Goal: Check status: Check status

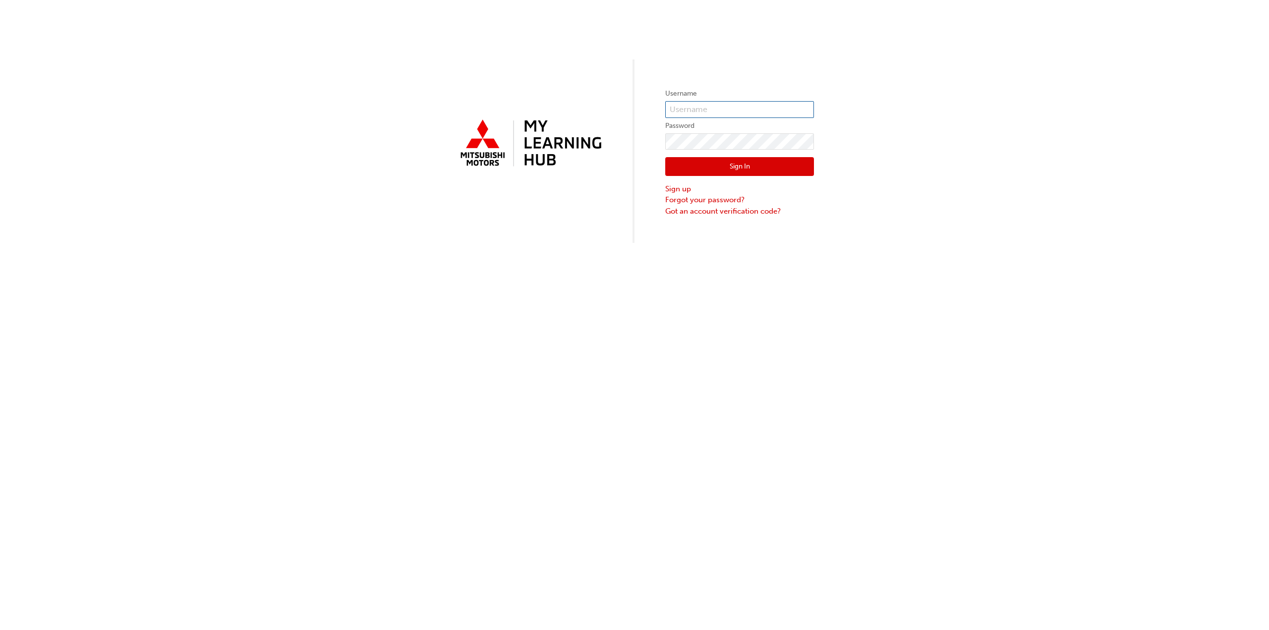
click at [756, 102] on input "text" at bounding box center [739, 109] width 149 height 17
type input "5002962"
click at [767, 167] on button "Sign In" at bounding box center [739, 166] width 149 height 19
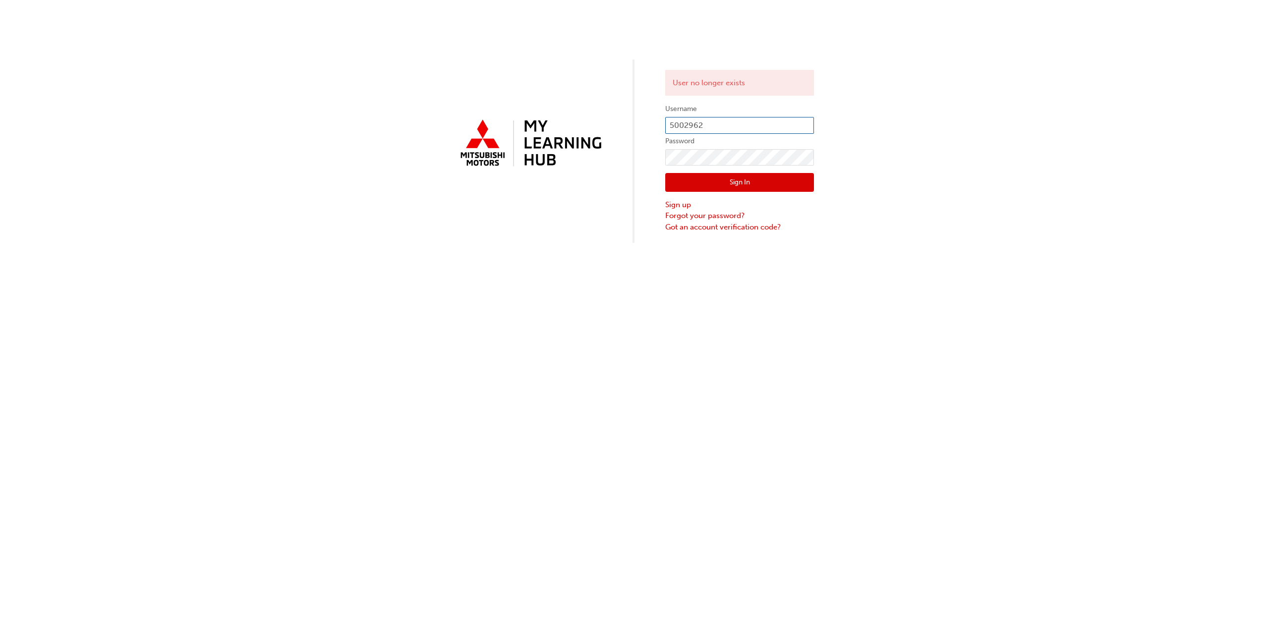
click at [719, 121] on input "5002962" at bounding box center [739, 125] width 149 height 17
type input "[EMAIL_ADDRESS][DOMAIN_NAME]"
drag, startPoint x: 749, startPoint y: 182, endPoint x: 742, endPoint y: 182, distance: 6.5
click at [749, 182] on button "Sign In" at bounding box center [739, 182] width 149 height 19
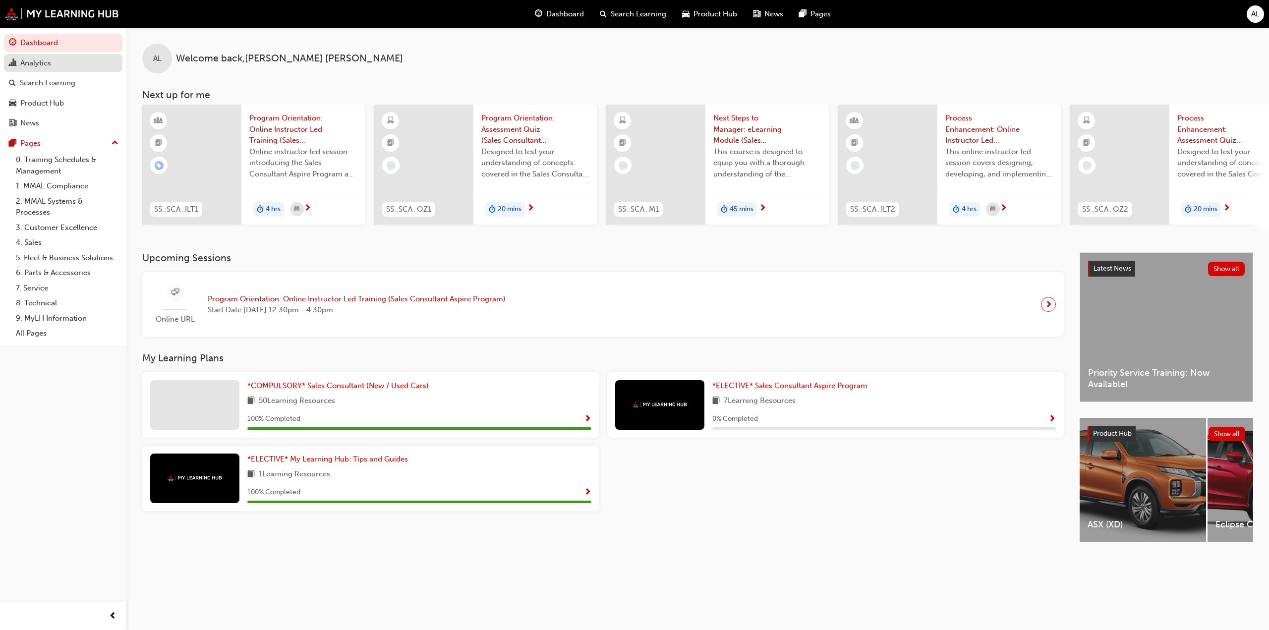
click at [38, 65] on div "Analytics" at bounding box center [35, 63] width 31 height 11
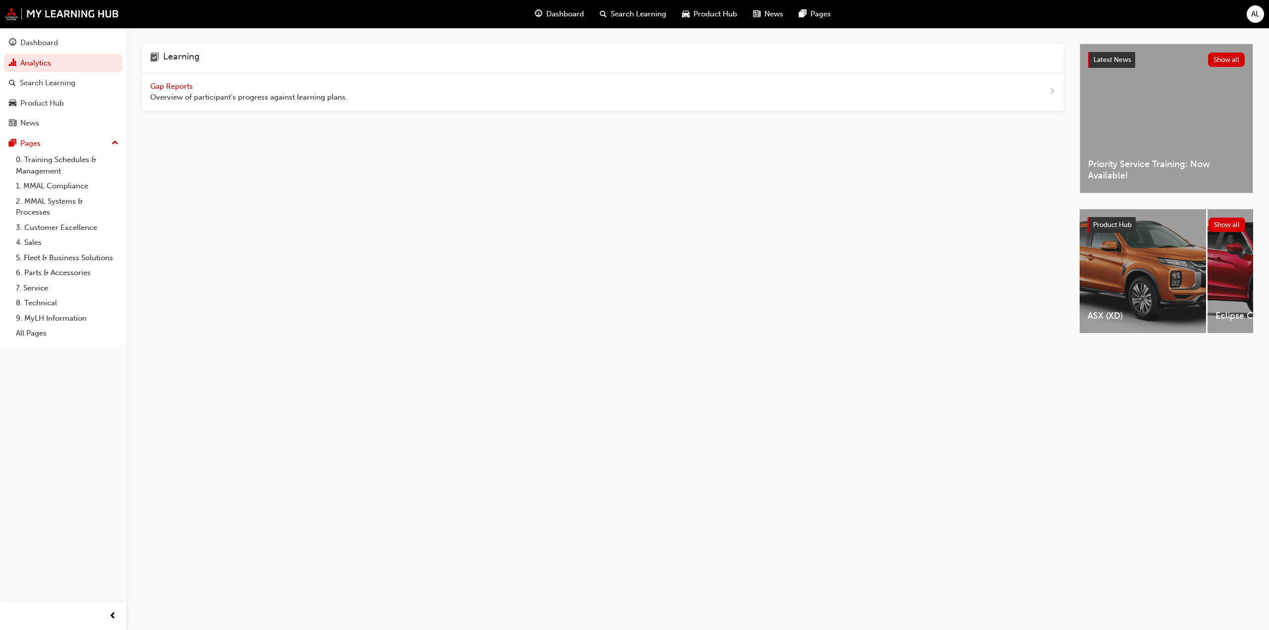
click at [177, 88] on span "Gap Reports" at bounding box center [172, 86] width 45 height 9
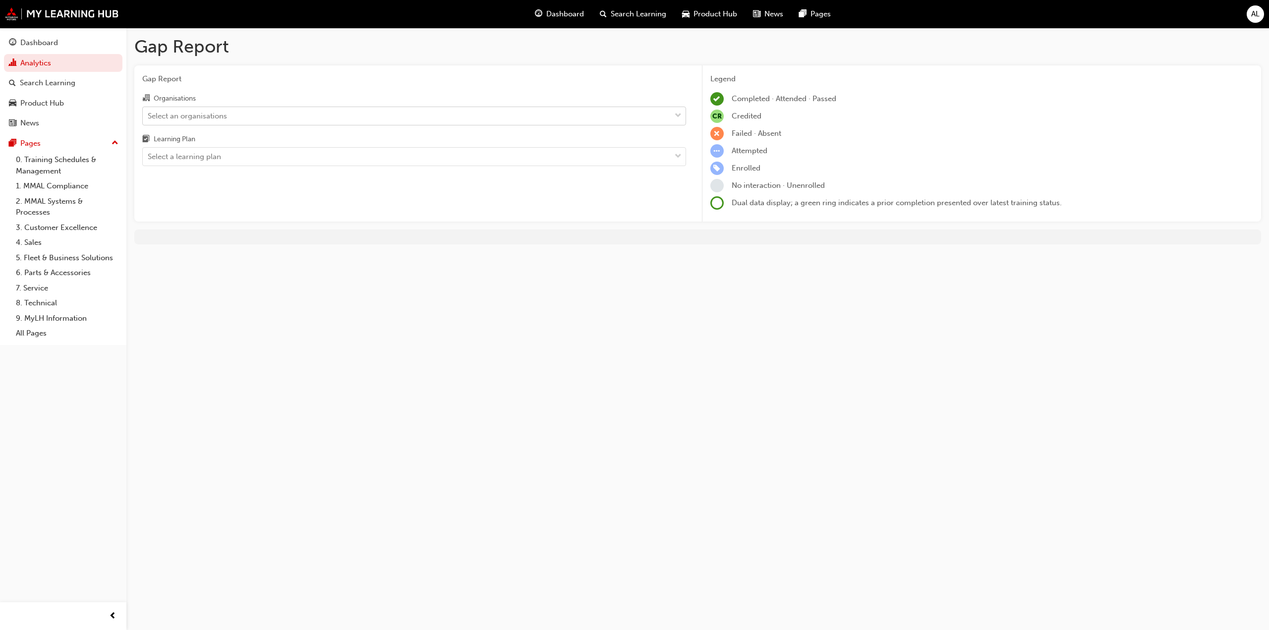
click at [676, 117] on span "down-icon" at bounding box center [678, 116] width 7 height 13
click at [149, 117] on input "Organisations Select an organisations" at bounding box center [148, 115] width 1 height 8
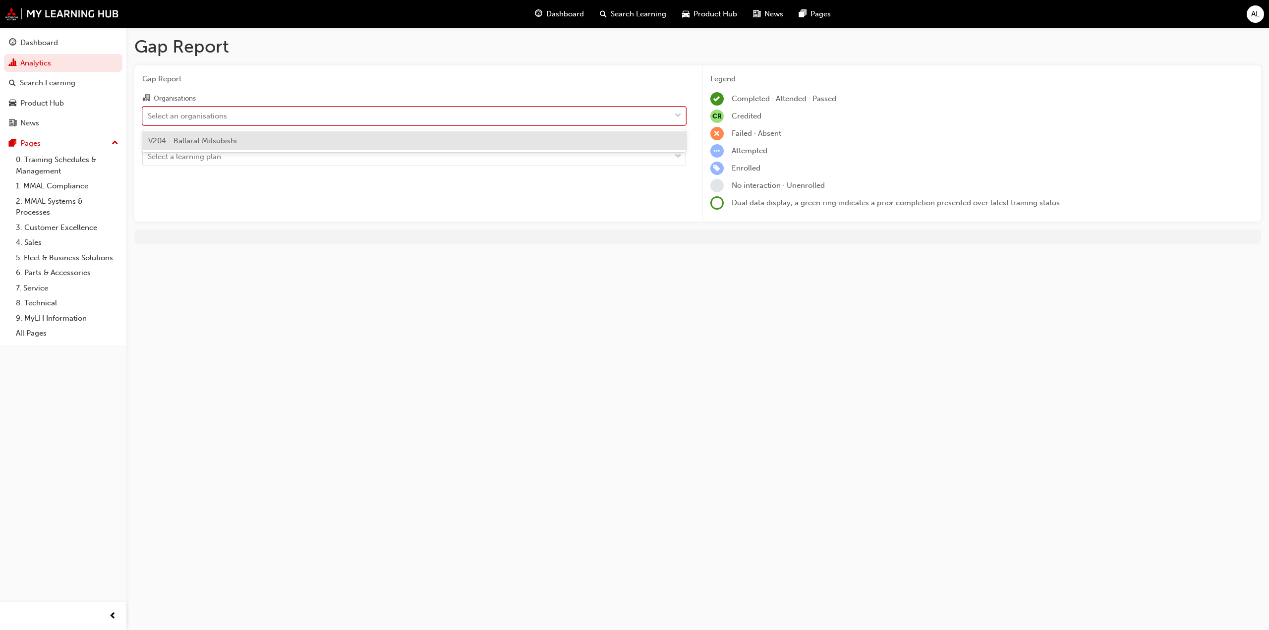
click at [676, 117] on span "down-icon" at bounding box center [678, 116] width 7 height 13
click at [149, 117] on input "Organisations option V204 - Ballarat Mitsubishi focused, 1 of 1. 1 result avail…" at bounding box center [148, 115] width 1 height 8
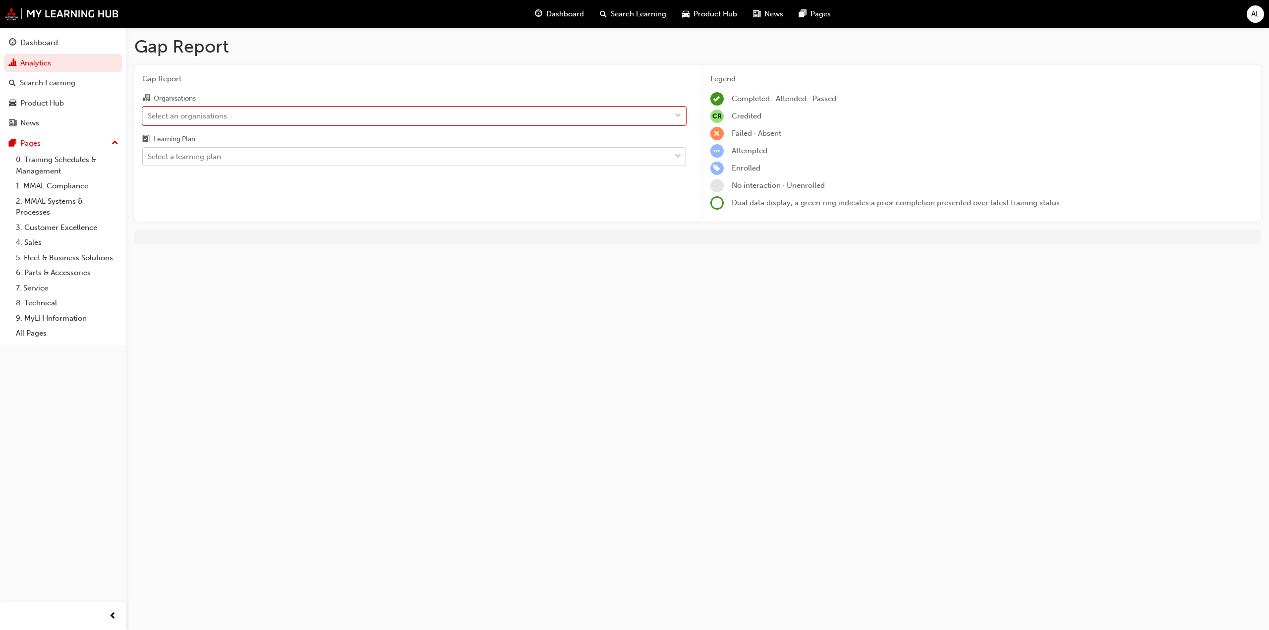
click at [679, 154] on span "down-icon" at bounding box center [678, 156] width 7 height 13
click at [149, 154] on input "Learning Plan Select a learning plan" at bounding box center [148, 156] width 1 height 8
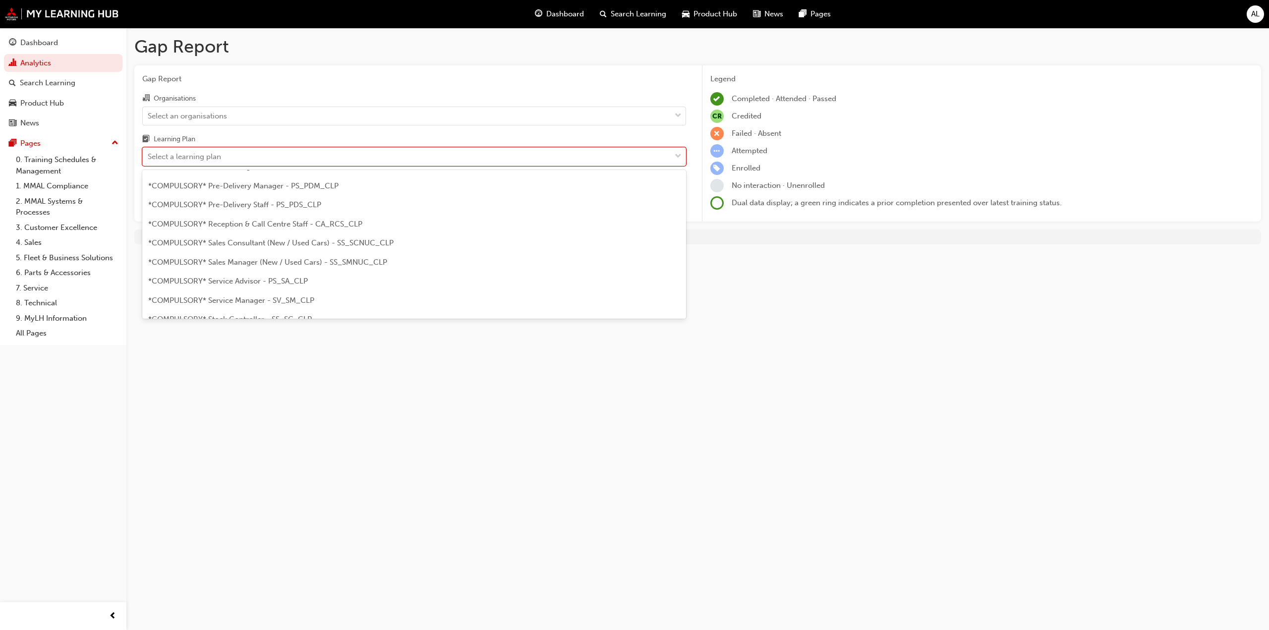
scroll to position [255, 0]
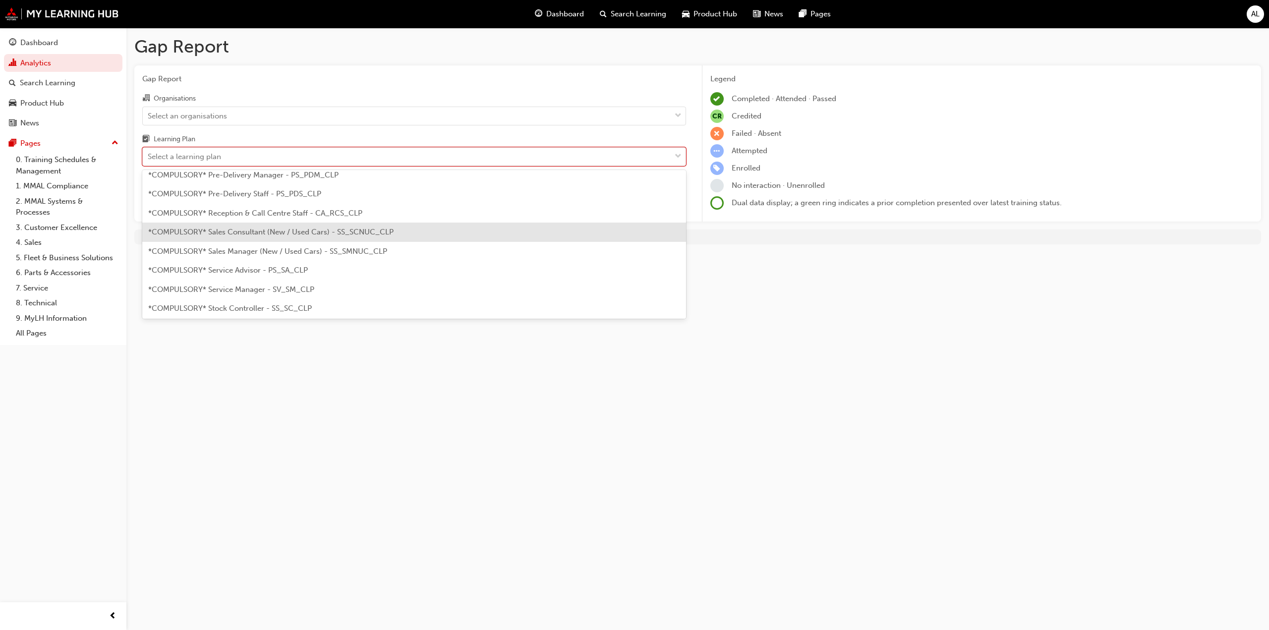
click at [514, 230] on div "*COMPULSORY* Sales Consultant (New / Used Cars) - SS_SCNUC_CLP" at bounding box center [414, 232] width 544 height 19
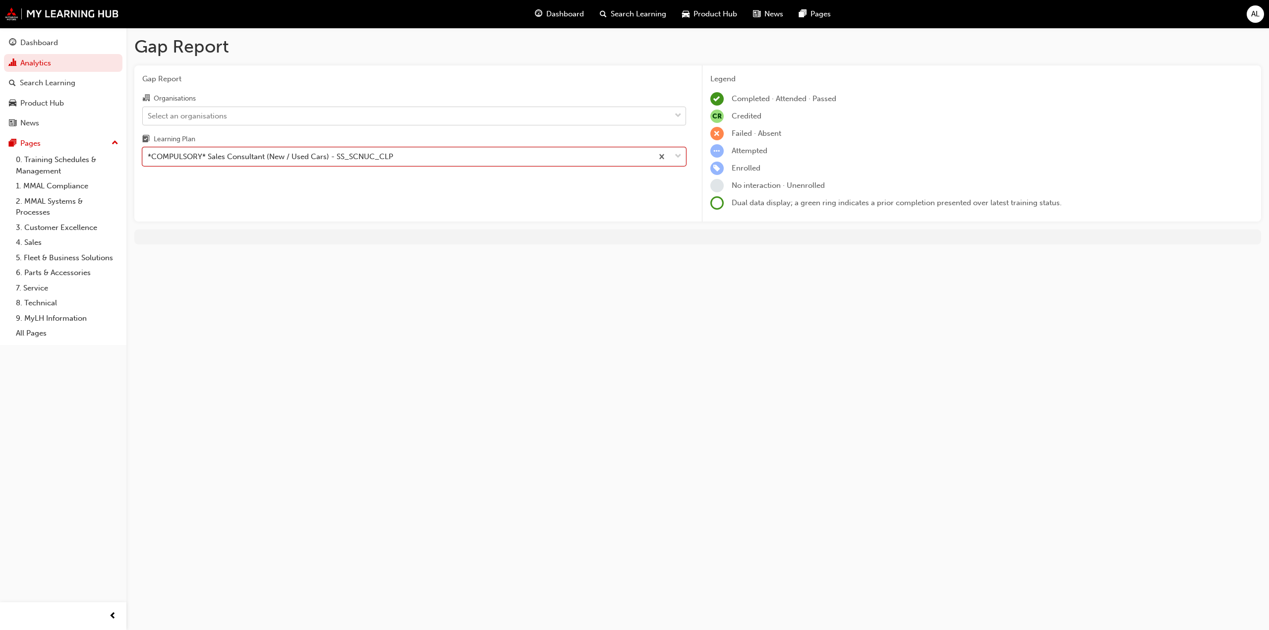
click at [670, 115] on div "Select an organisations" at bounding box center [407, 115] width 528 height 17
click at [149, 115] on input "Organisations Select an organisations" at bounding box center [148, 115] width 1 height 8
click at [673, 121] on div at bounding box center [678, 116] width 15 height 18
click at [149, 119] on input "Organisations 0 results available. Select is focused ,type to refine list, pres…" at bounding box center [148, 115] width 1 height 8
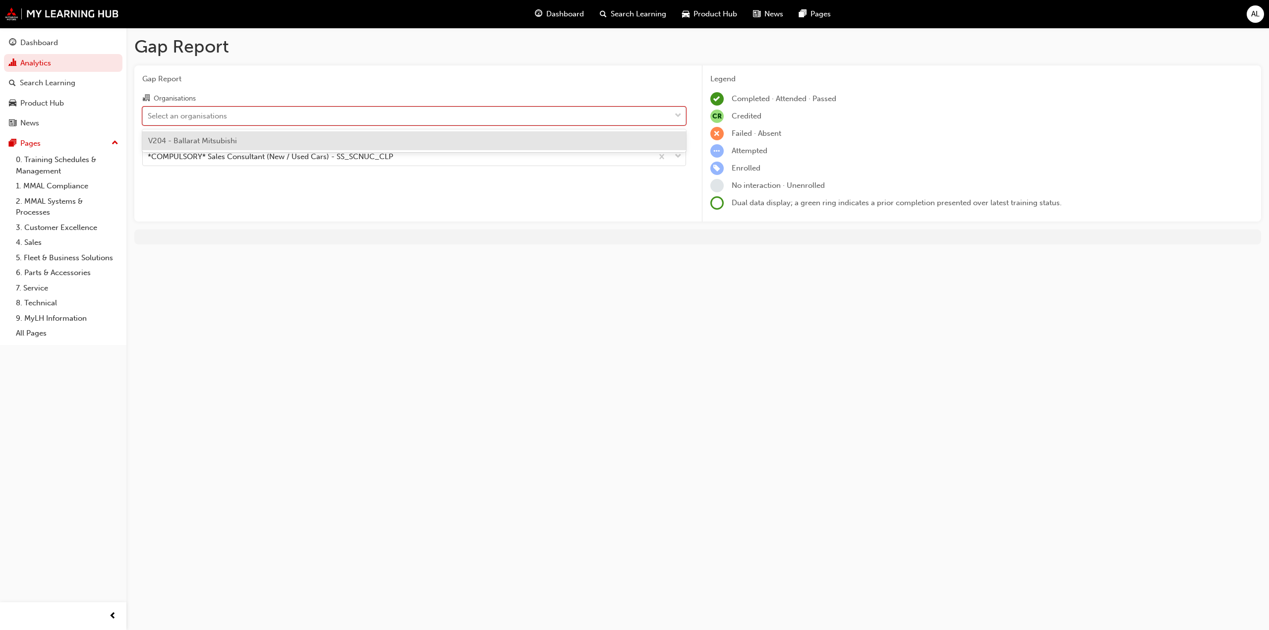
click at [673, 116] on div at bounding box center [678, 116] width 15 height 18
click at [149, 116] on input "Organisations option V204 - Ballarat Mitsubishi focused, 1 of 1. 1 result avail…" at bounding box center [148, 115] width 1 height 8
click at [677, 117] on span "down-icon" at bounding box center [678, 116] width 7 height 13
click at [149, 117] on input "Organisations option V204 - Ballarat Mitsubishi focused, 1 of 1. 1 result avail…" at bounding box center [148, 115] width 1 height 8
click at [676, 117] on span "down-icon" at bounding box center [678, 116] width 7 height 13
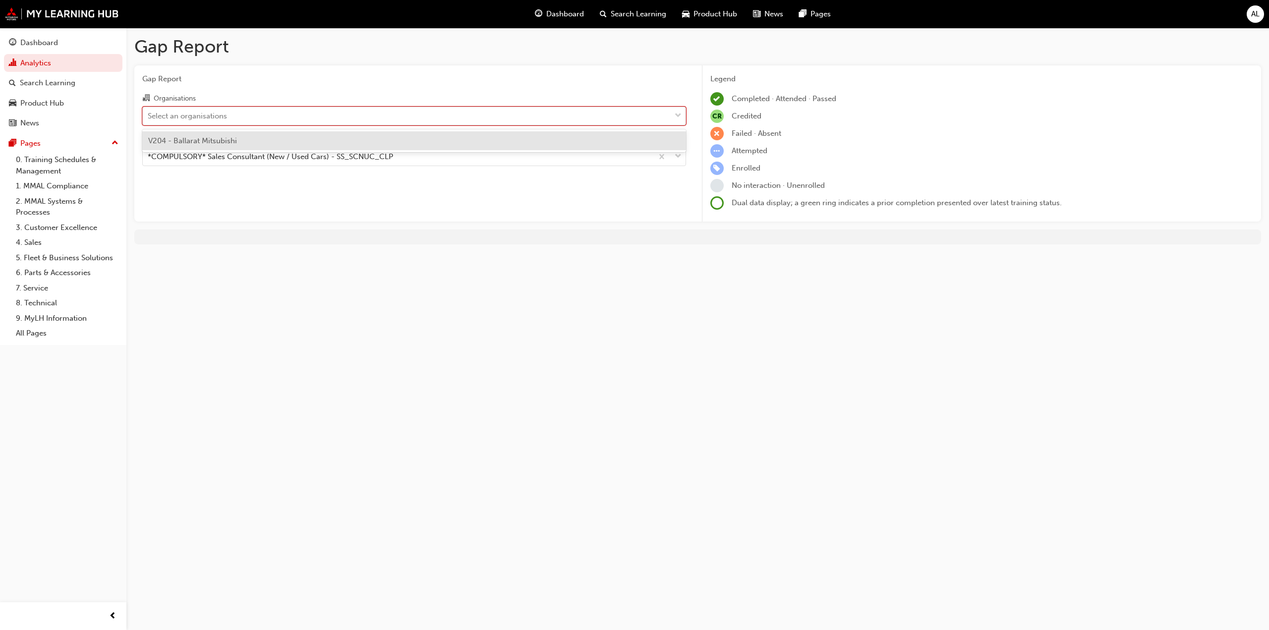
click at [149, 117] on input "Organisations option V204 - Ballarat Mitsubishi focused, 1 of 1. 1 result avail…" at bounding box center [148, 115] width 1 height 8
click at [198, 138] on span "V204 - Ballarat Mitsubishi" at bounding box center [192, 140] width 89 height 9
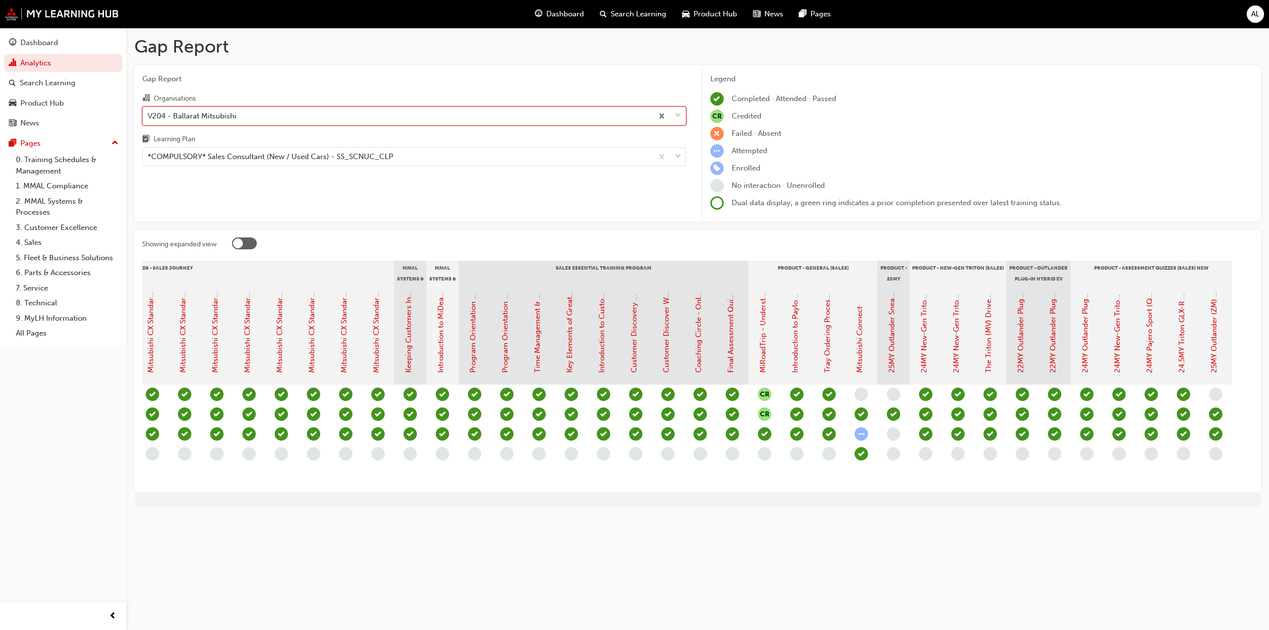
scroll to position [0, 661]
